Goal: Task Accomplishment & Management: Use online tool/utility

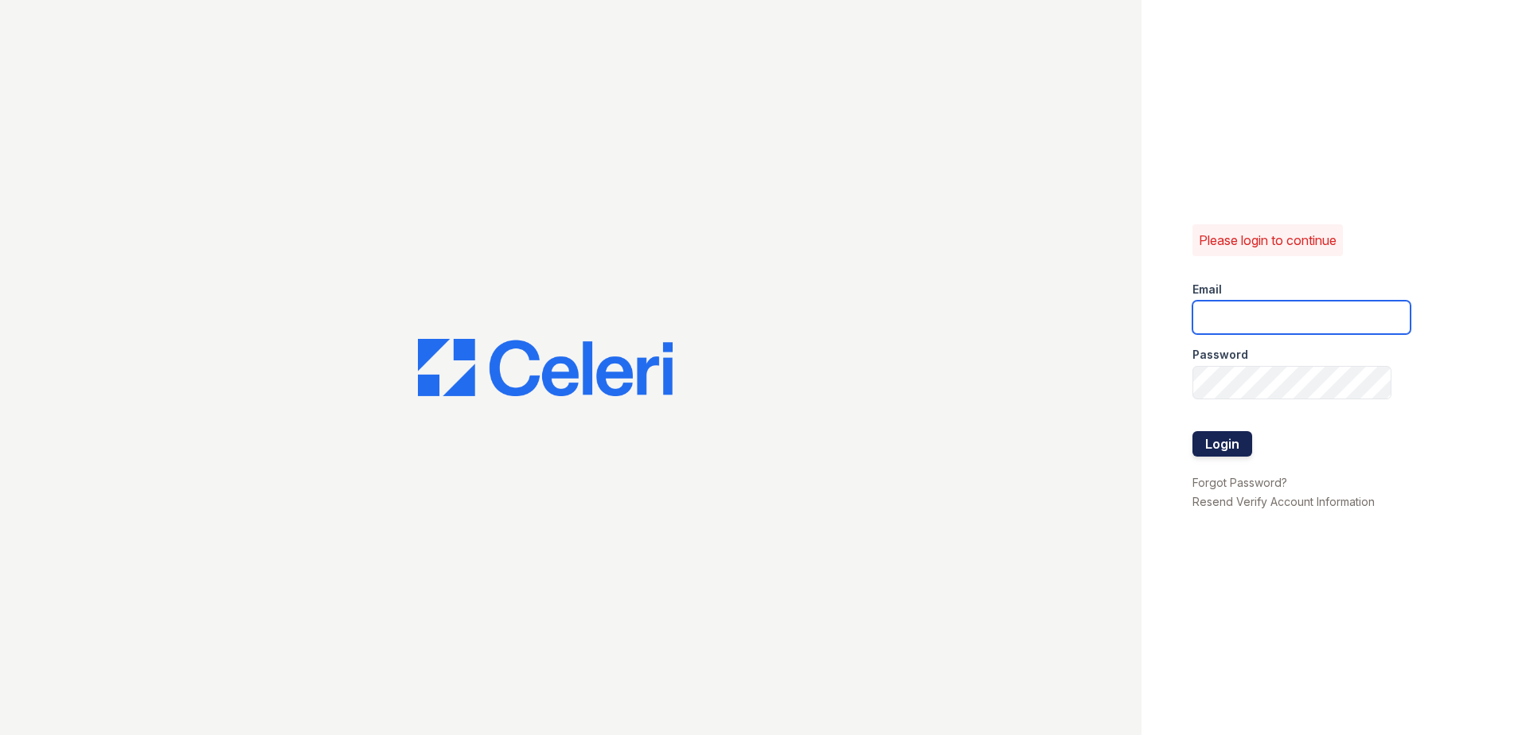
type input "[EMAIL_ADDRESS][DOMAIN_NAME]"
click at [1221, 448] on button "Login" at bounding box center [1222, 443] width 60 height 25
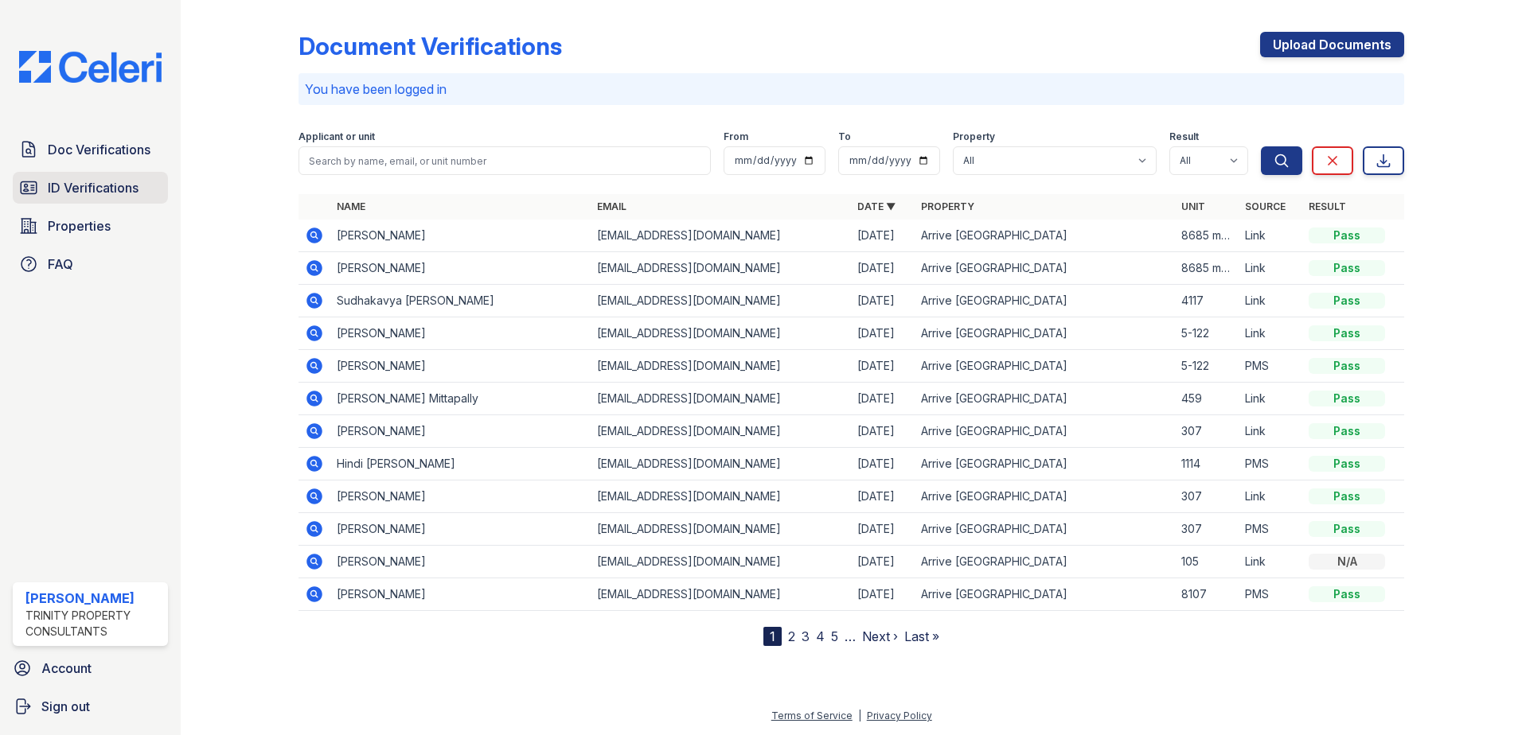
click at [92, 195] on span "ID Verifications" at bounding box center [93, 187] width 91 height 19
